Goal: Task Accomplishment & Management: Manage account settings

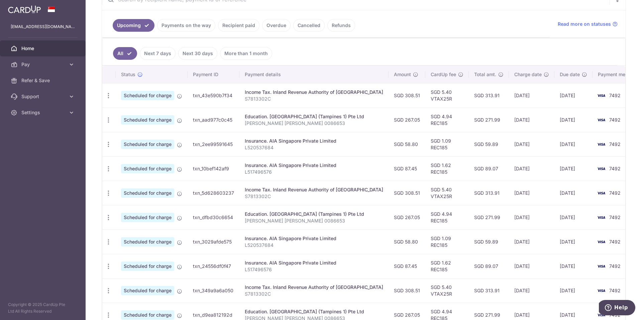
scroll to position [141, 0]
drag, startPoint x: 246, startPoint y: 117, endPoint x: 380, endPoint y: 125, distance: 134.0
click at [380, 125] on td "Education. Mind Stretcher Learning Centre (Tampines 1) Pte Ltd Tay Yu Xi Daniel…" at bounding box center [313, 120] width 149 height 24
click at [110, 218] on icon "button" at bounding box center [108, 217] width 7 height 7
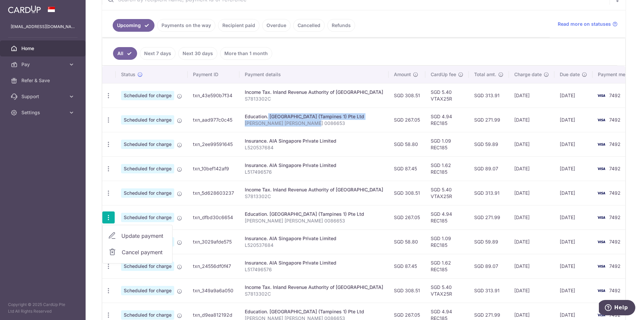
click at [125, 255] on span "Cancel payment" at bounding box center [144, 252] width 45 height 8
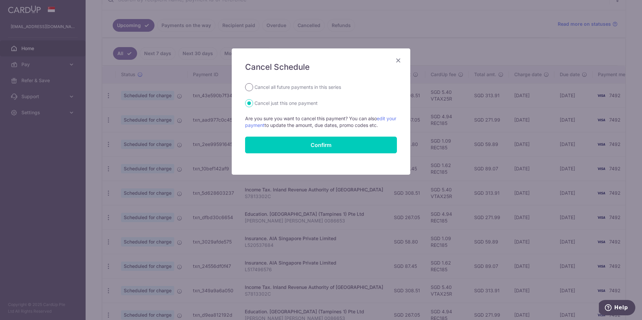
click at [249, 91] on input "Cancel all future payments in this series" at bounding box center [249, 87] width 8 height 8
radio input "true"
click at [386, 118] on link "edit your payment" at bounding box center [320, 122] width 151 height 12
click at [400, 61] on icon "Close" at bounding box center [398, 60] width 8 height 8
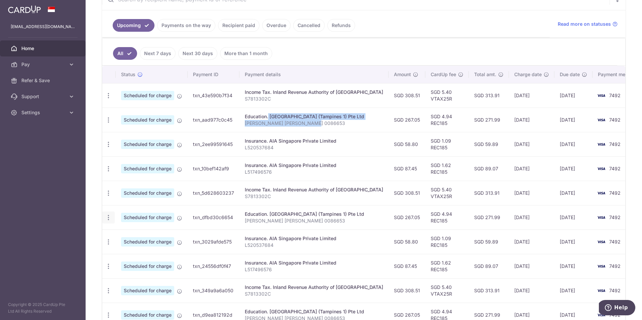
click at [109, 218] on icon "button" at bounding box center [108, 217] width 7 height 7
click at [125, 238] on span "Update payment" at bounding box center [143, 236] width 45 height 8
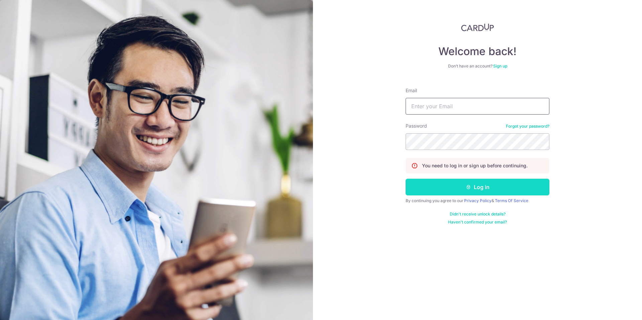
type input "[EMAIL_ADDRESS][DOMAIN_NAME]"
click at [452, 186] on button "Log in" at bounding box center [478, 187] width 144 height 17
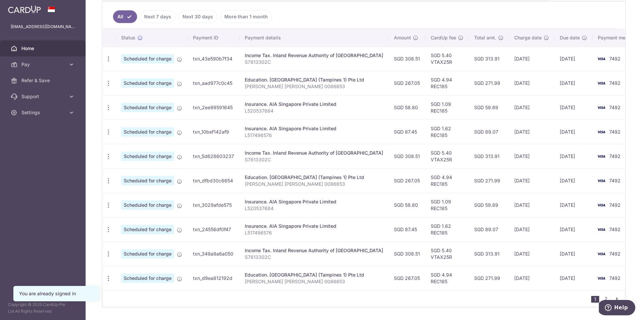
scroll to position [200, 0]
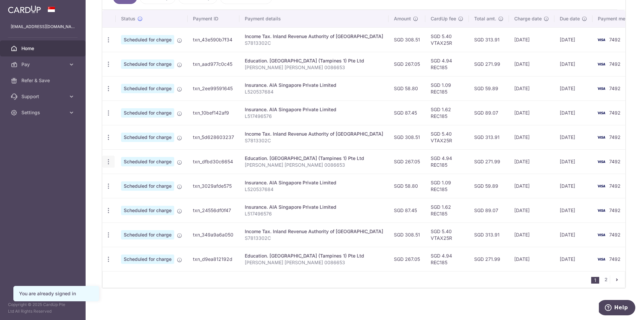
click at [109, 158] on icon "button" at bounding box center [108, 161] width 7 height 7
click at [135, 176] on span "Update payment" at bounding box center [143, 180] width 45 height 8
radio input "true"
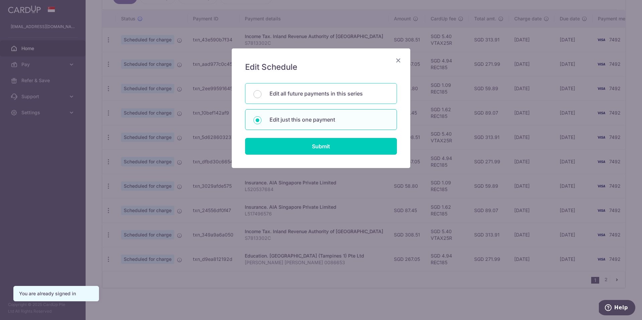
click at [288, 98] on div "Edit all future payments in this series" at bounding box center [321, 93] width 152 height 21
radio input "true"
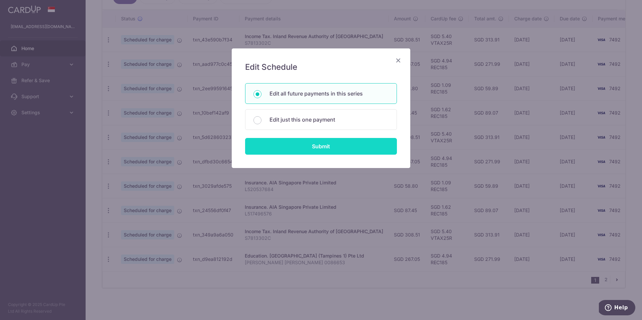
click at [297, 146] on input "Submit" at bounding box center [321, 146] width 152 height 17
radio input "true"
type input "267.05"
type input "Tay Yu Xi Danielle 0086653"
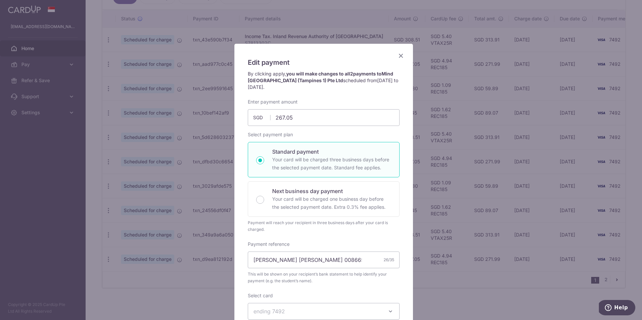
scroll to position [0, 0]
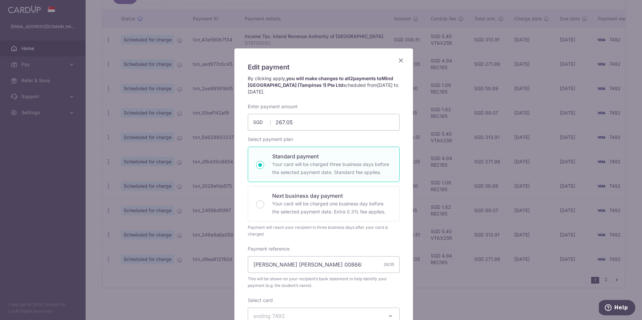
click at [398, 59] on icon "Close" at bounding box center [401, 60] width 8 height 8
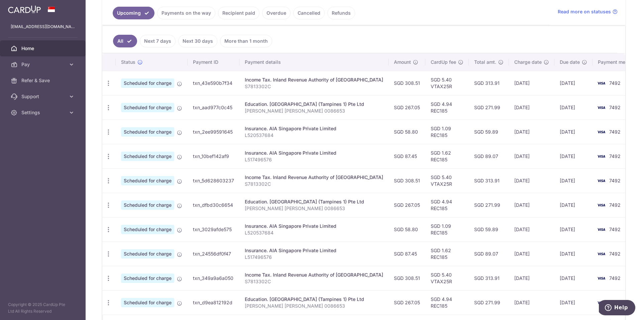
scroll to position [148, 0]
